Goal: Ask a question

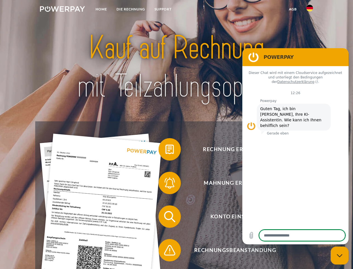
click at [62, 10] on img at bounding box center [62, 9] width 45 height 6
click at [310, 10] on img at bounding box center [310, 8] width 7 height 7
click at [293, 9] on link "agb" at bounding box center [293, 9] width 17 height 10
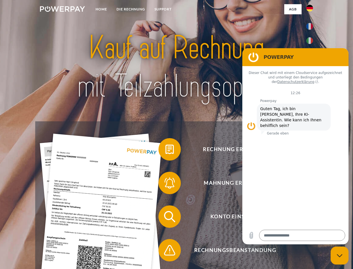
click at [166, 150] on span at bounding box center [161, 149] width 28 height 28
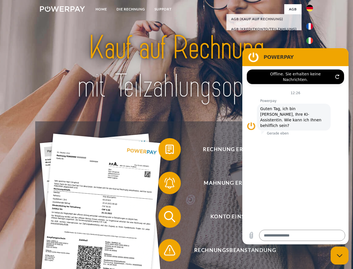
click at [166, 184] on span at bounding box center [161, 183] width 28 height 28
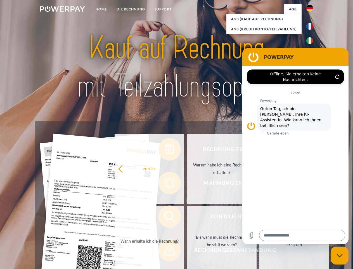
click at [187, 217] on link "Bis wann muss die Rechnung bezahlt werden?" at bounding box center [222, 241] width 70 height 70
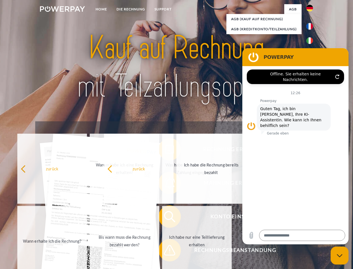
click at [166, 251] on span at bounding box center [161, 250] width 28 height 28
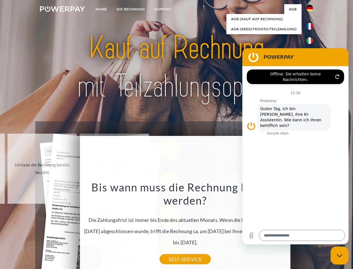
click at [340, 255] on icon "Messaging-Fenster schließen" at bounding box center [340, 255] width 6 height 4
type textarea "*"
